Goal: Task Accomplishment & Management: Manage account settings

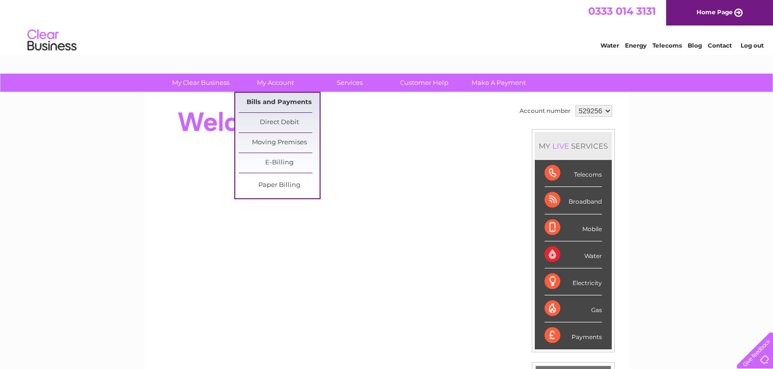
click at [280, 99] on link "Bills and Payments" at bounding box center [279, 103] width 81 height 20
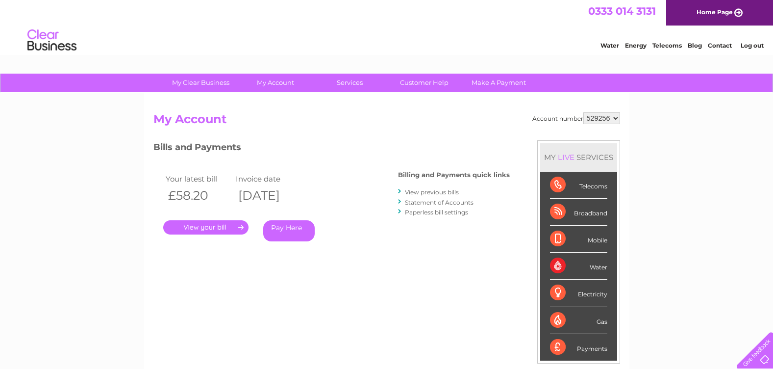
click at [233, 226] on link "." at bounding box center [205, 227] width 85 height 14
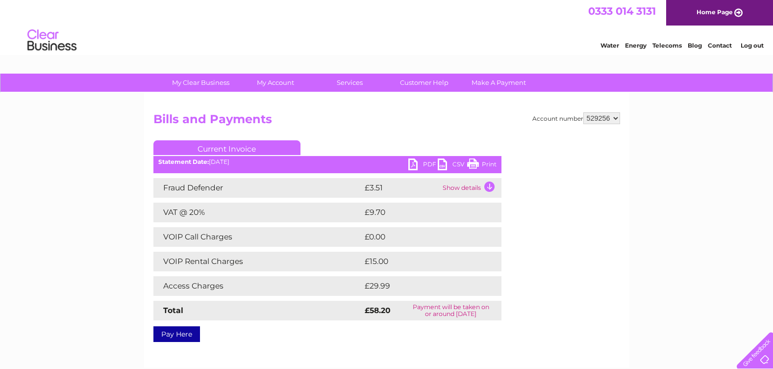
click at [491, 163] on link "Print" at bounding box center [481, 165] width 29 height 14
